Goal: Information Seeking & Learning: Learn about a topic

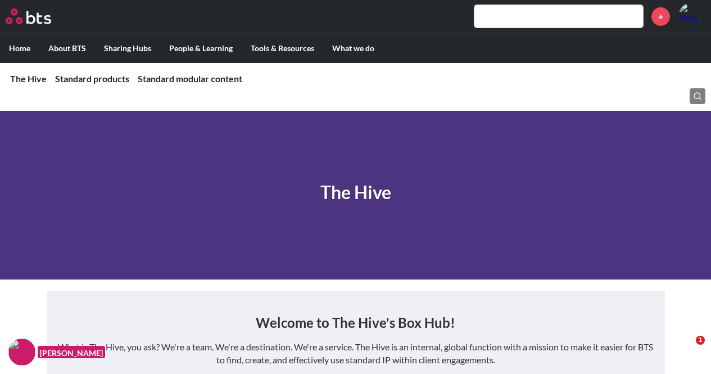
scroll to position [506, 0]
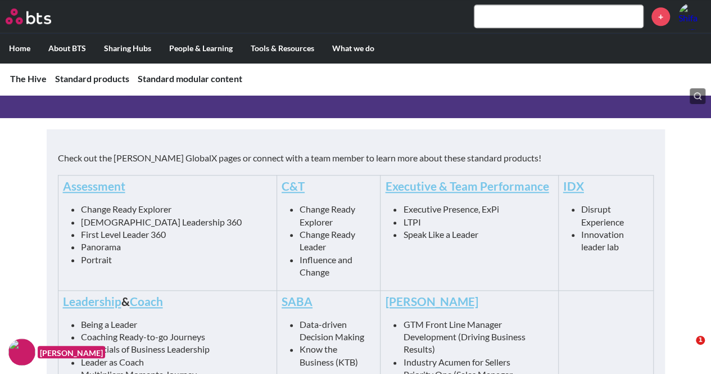
click at [523, 15] on input "text" at bounding box center [558, 16] width 169 height 22
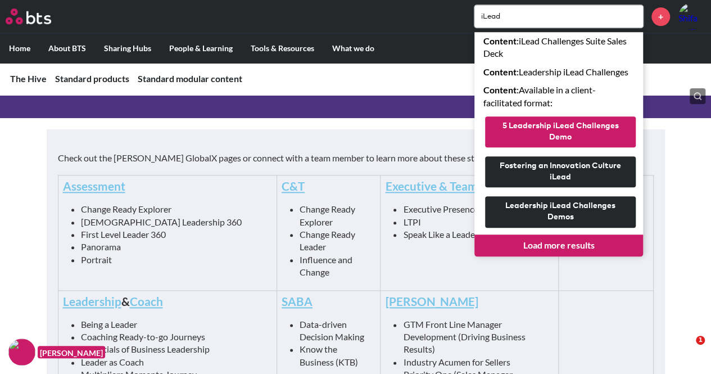
type input "iLead"
click at [594, 133] on button "5 Leadership iLead Challenges Demo" at bounding box center [560, 131] width 151 height 31
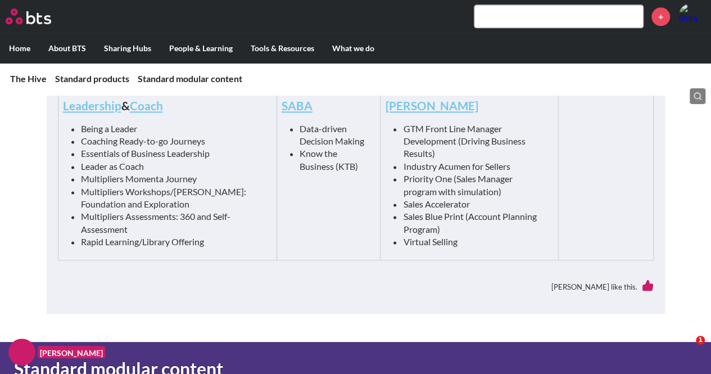
scroll to position [618, 0]
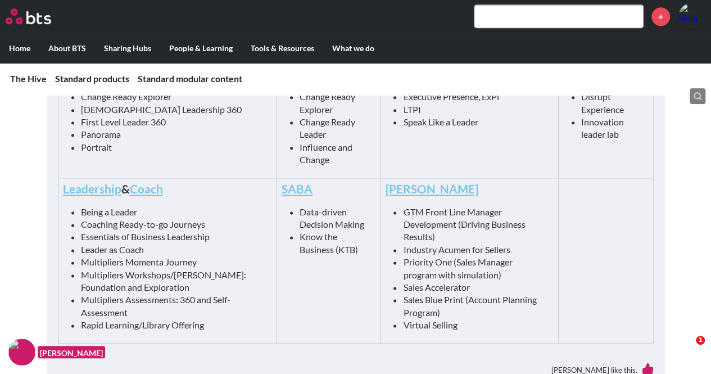
click at [310, 278] on td "SABA Data-driven Decision Making Know the Business (KTB)" at bounding box center [328, 260] width 104 height 165
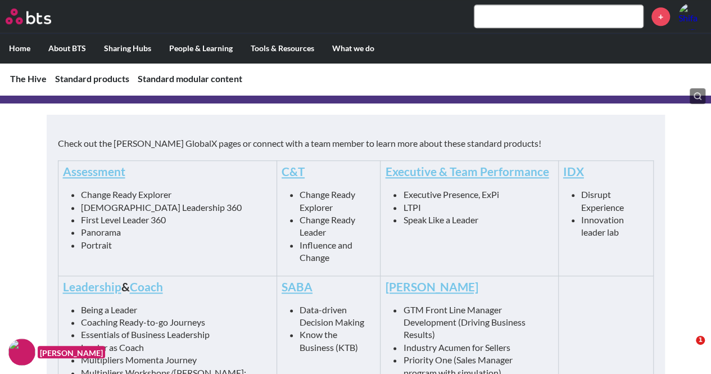
scroll to position [562, 0]
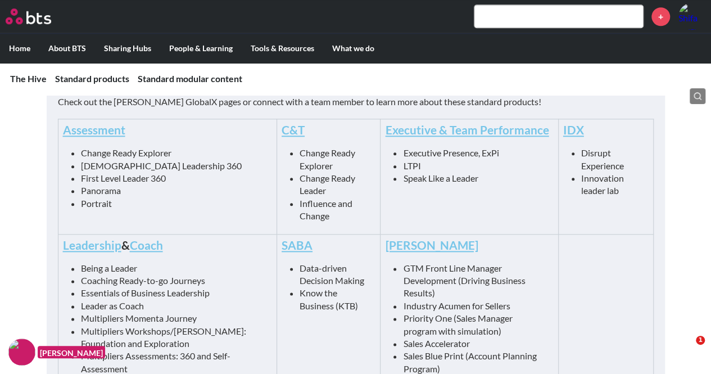
click at [507, 23] on input "text" at bounding box center [558, 16] width 169 height 22
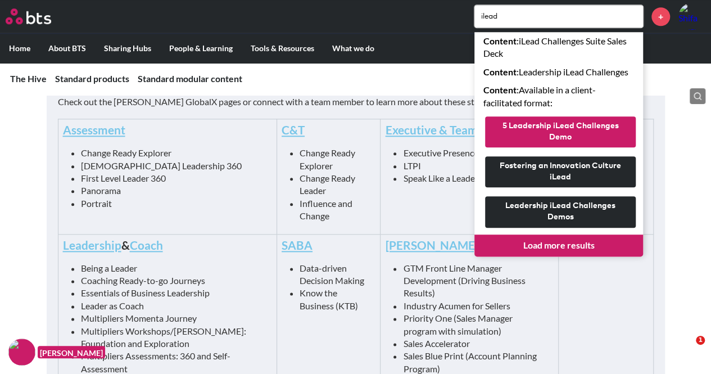
type input "ilead"
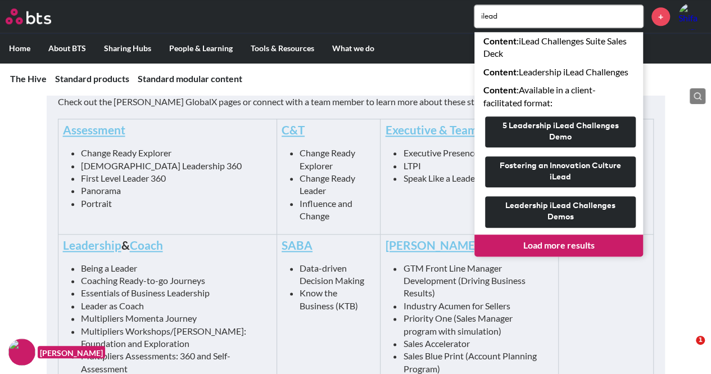
drag, startPoint x: 551, startPoint y: 133, endPoint x: 601, endPoint y: 255, distance: 132.5
click at [601, 255] on link "Load more results" at bounding box center [558, 244] width 169 height 21
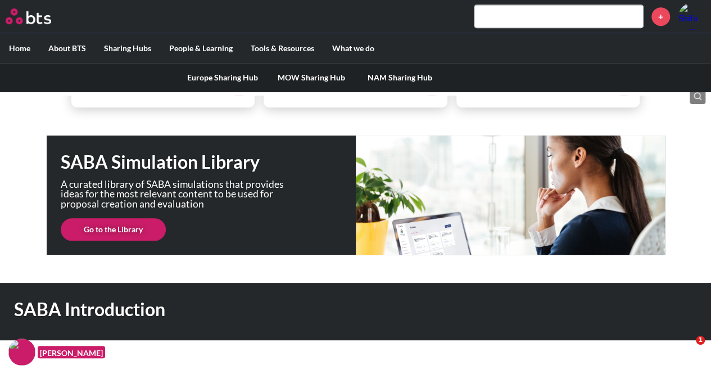
scroll to position [225, 0]
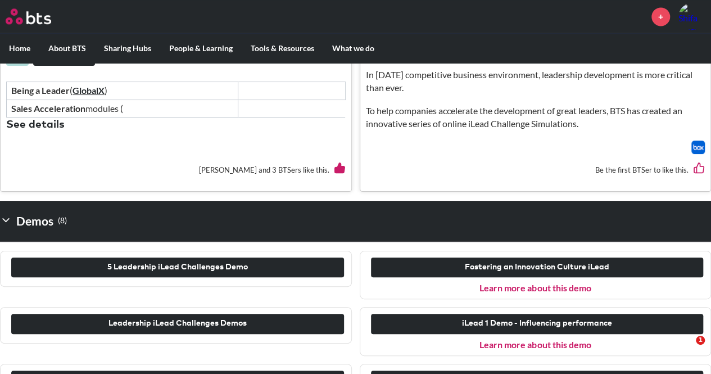
scroll to position [730, 0]
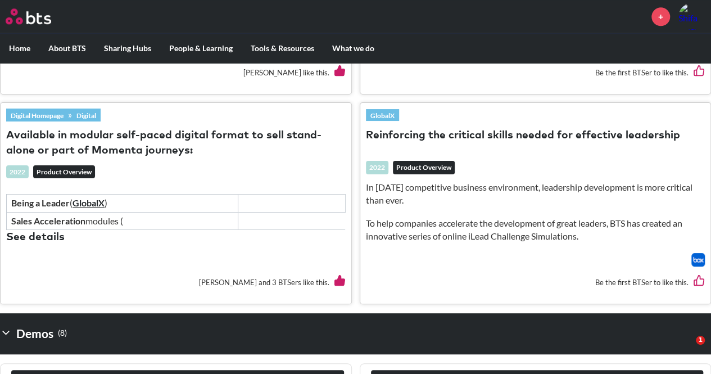
drag, startPoint x: 371, startPoint y: 129, endPoint x: 183, endPoint y: 275, distance: 237.8
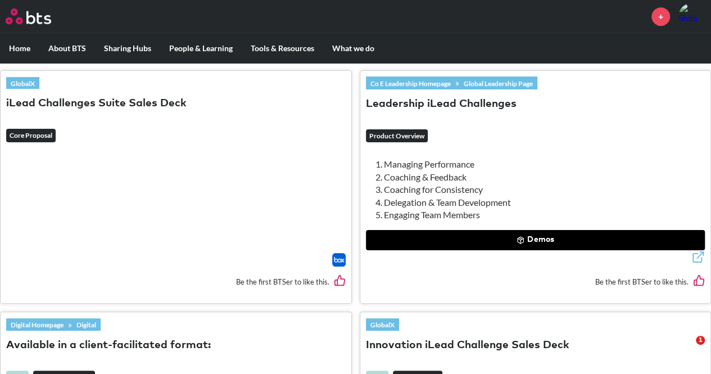
scroll to position [337, 0]
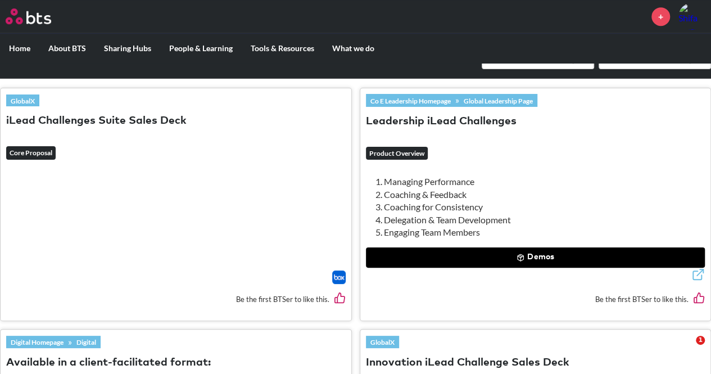
click at [418, 253] on button "Demos" at bounding box center [535, 257] width 339 height 20
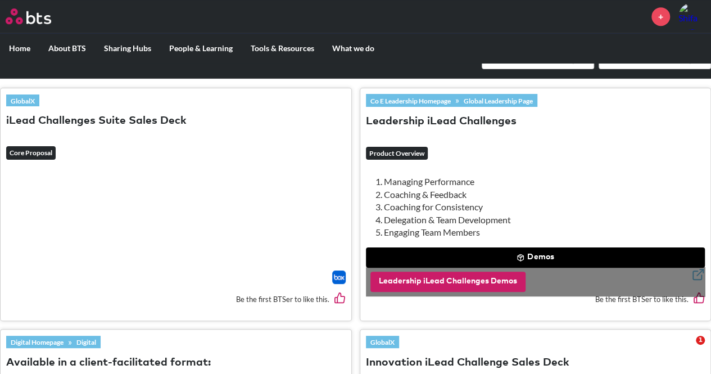
click at [394, 283] on button "Leadership iLead Challenges Demos" at bounding box center [447, 281] width 155 height 20
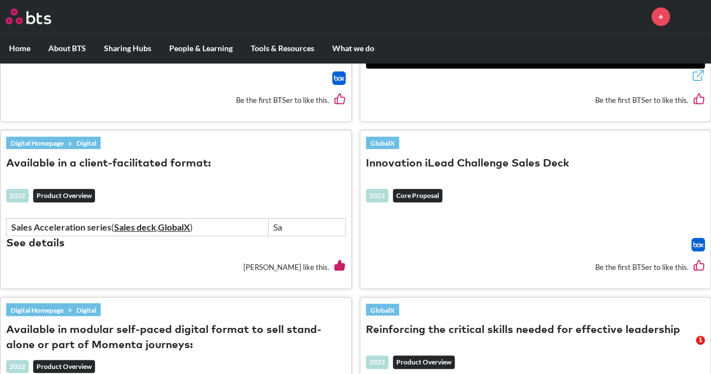
scroll to position [562, 0]
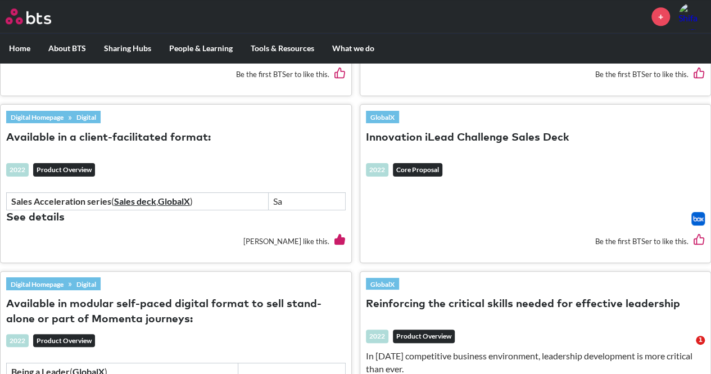
drag, startPoint x: 409, startPoint y: 131, endPoint x: 392, endPoint y: 158, distance: 31.8
click at [382, 180] on div "2022 Core Proposal" at bounding box center [535, 173] width 339 height 20
drag, startPoint x: 143, startPoint y: 133, endPoint x: 116, endPoint y: 167, distance: 43.5
click at [116, 167] on div "2022 Product Overview" at bounding box center [175, 173] width 339 height 20
click at [116, 130] on button "Available in a client-facilitated format:" at bounding box center [108, 137] width 205 height 15
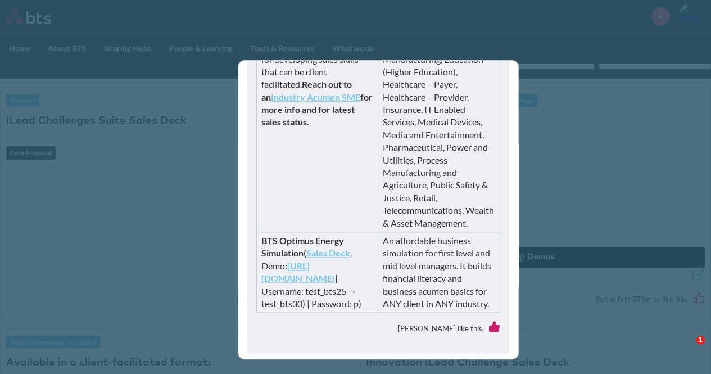
scroll to position [644, 0]
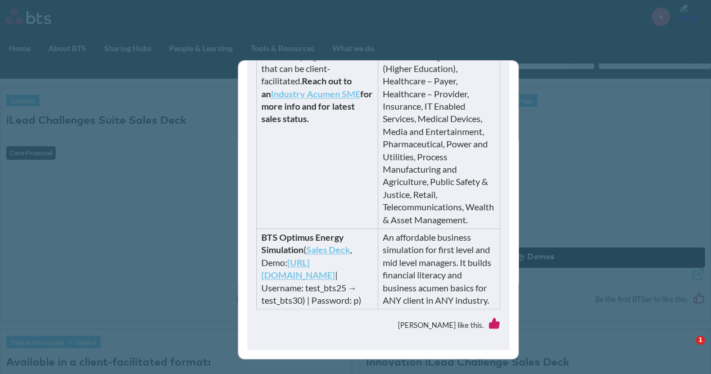
click at [605, 79] on div "Available in a client-facilitated format: productOverview 2022 Sales Accelerati…" at bounding box center [355, 187] width 711 height 374
click at [161, 224] on div "Available in a client-facilitated format: productOverview 2022 Sales Accelerati…" at bounding box center [355, 187] width 711 height 374
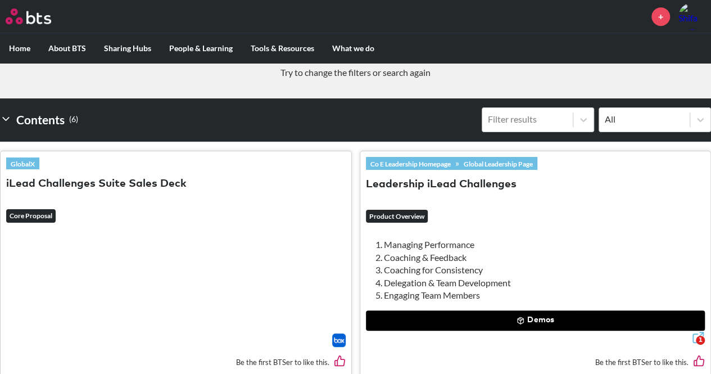
scroll to position [0, 0]
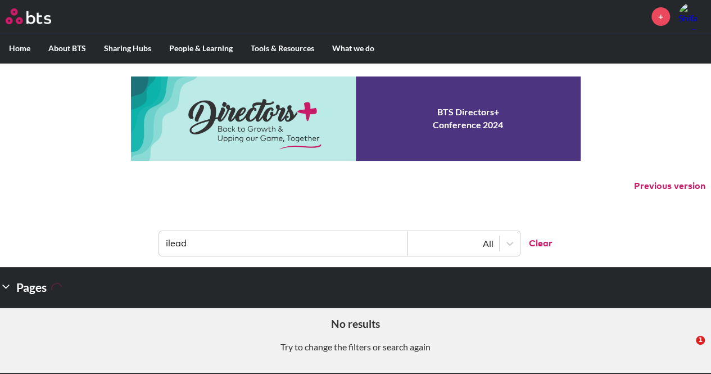
click at [316, 250] on input "ilead" at bounding box center [283, 243] width 248 height 25
drag, startPoint x: 229, startPoint y: 243, endPoint x: 157, endPoint y: 250, distance: 72.8
click at [142, 240] on header "ilead All Clear" at bounding box center [355, 237] width 711 height 58
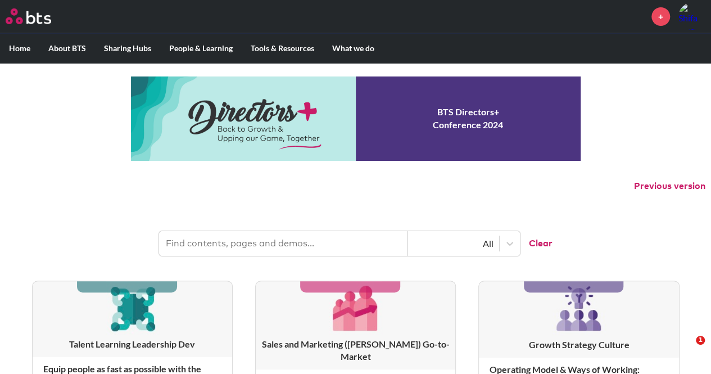
click at [183, 250] on input "text" at bounding box center [283, 243] width 248 height 25
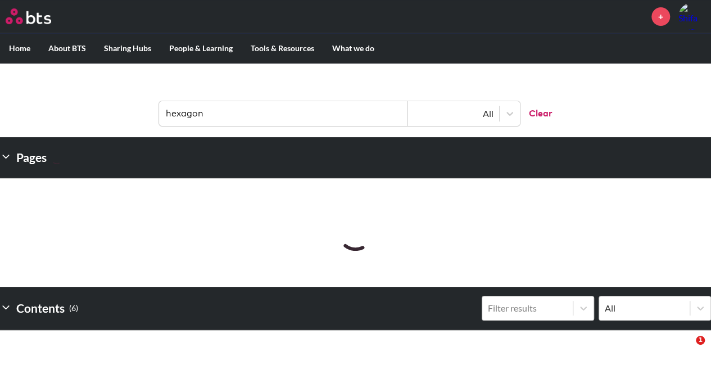
scroll to position [112, 0]
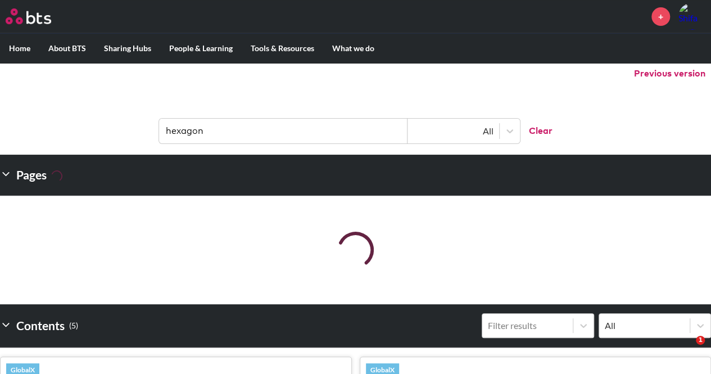
type input "hexagon"
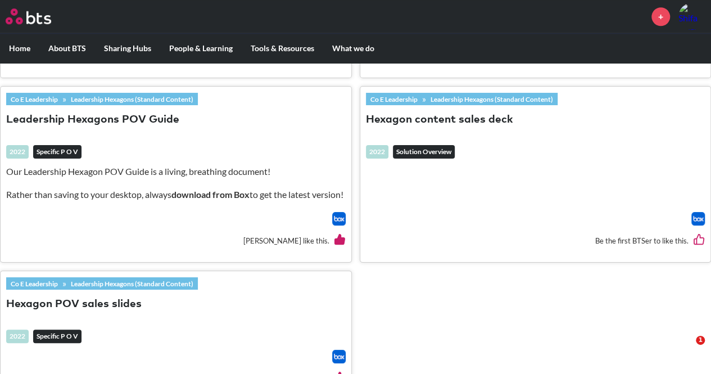
scroll to position [506, 0]
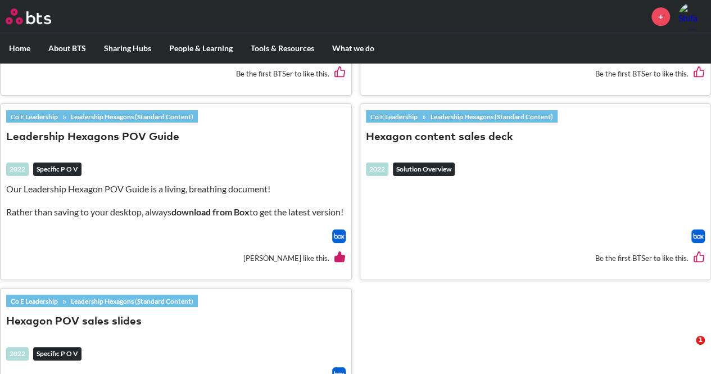
click at [438, 135] on button "Hexagon content sales deck" at bounding box center [439, 137] width 147 height 15
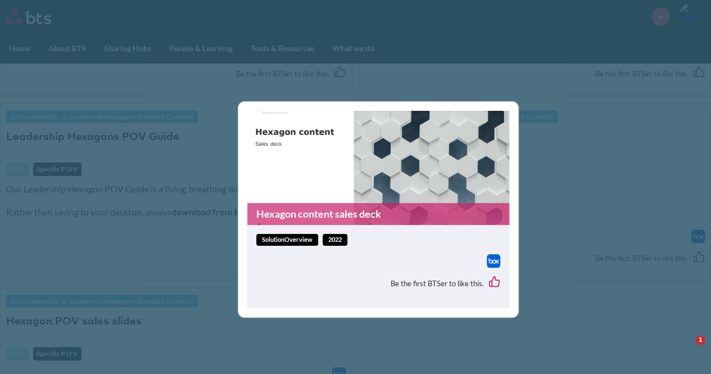
drag, startPoint x: 421, startPoint y: 229, endPoint x: 411, endPoint y: 221, distance: 12.0
click at [421, 229] on div "solutionOverview 2022 Be the first BTSer to like this." at bounding box center [378, 266] width 262 height 83
click at [348, 212] on link "Hexagon content sales deck" at bounding box center [378, 214] width 262 height 22
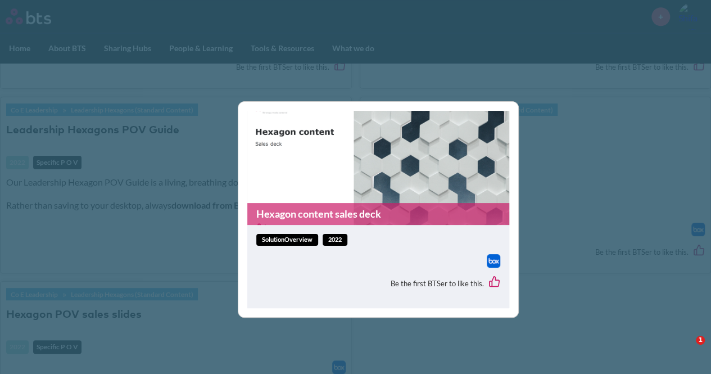
scroll to position [498, 0]
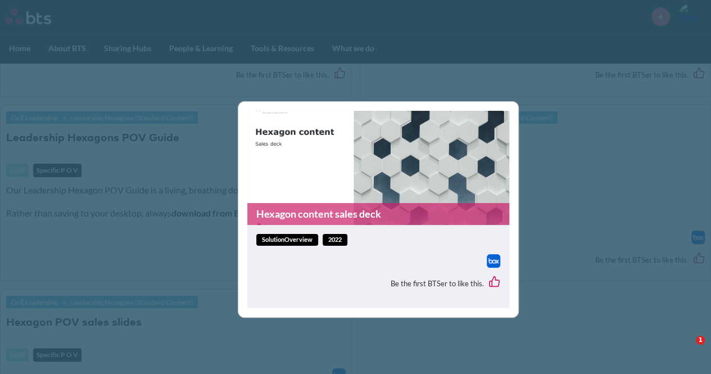
click at [544, 112] on div "Hexagon content sales deck solutionOverview 2022 Be the first BTSer to like thi…" at bounding box center [355, 187] width 711 height 374
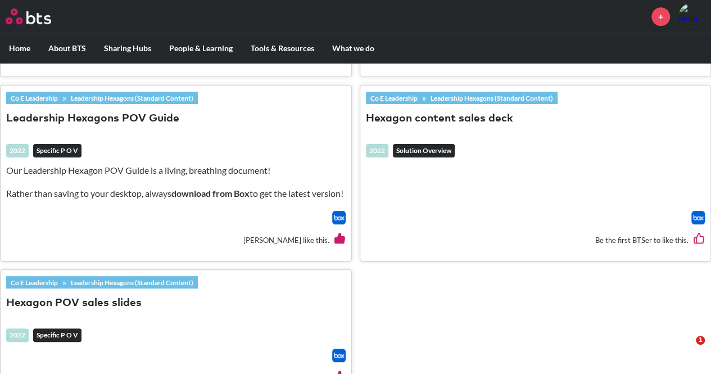
scroll to position [610, 0]
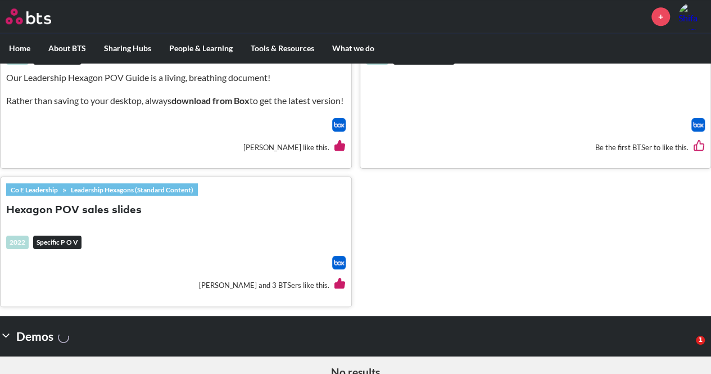
click at [61, 248] on em "Specific P O V" at bounding box center [57, 241] width 48 height 13
click at [76, 228] on h3 "Hexagon POV sales slides" at bounding box center [175, 215] width 339 height 26
click at [79, 218] on button "Hexagon POV sales slides" at bounding box center [73, 210] width 135 height 15
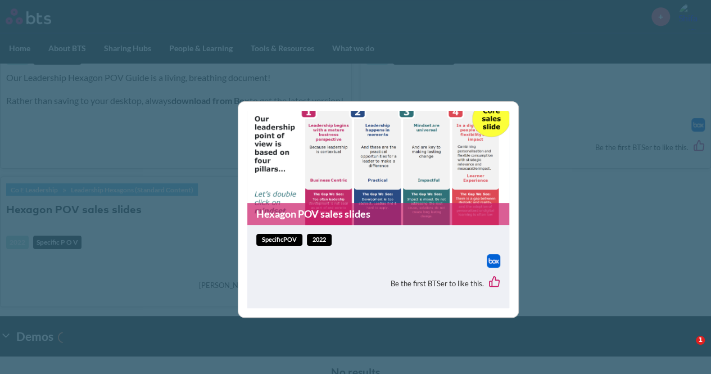
click at [347, 216] on link "Hexagon POV sales slides" at bounding box center [378, 214] width 262 height 22
